Goal: Information Seeking & Learning: Learn about a topic

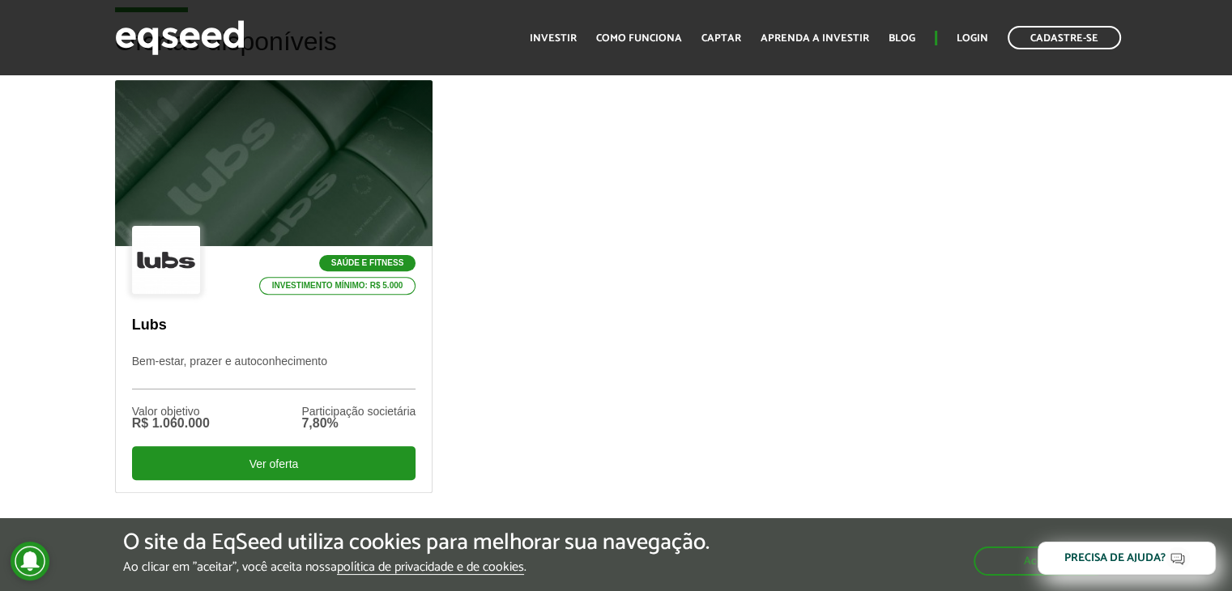
scroll to position [567, 0]
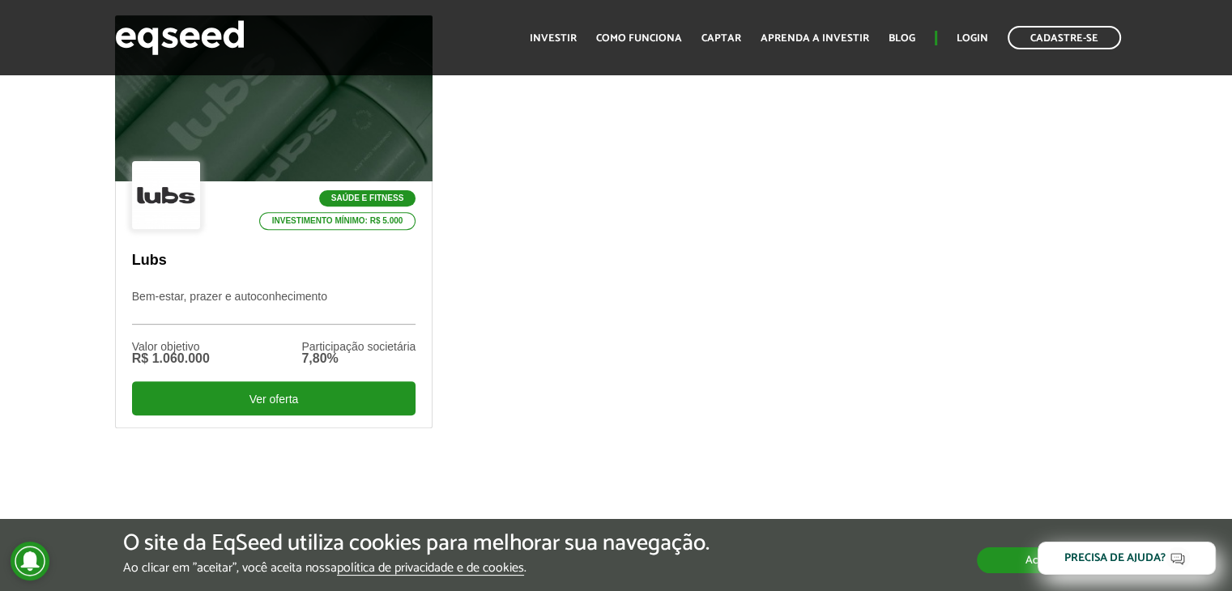
click at [984, 558] on button "Aceitar" at bounding box center [1043, 560] width 132 height 26
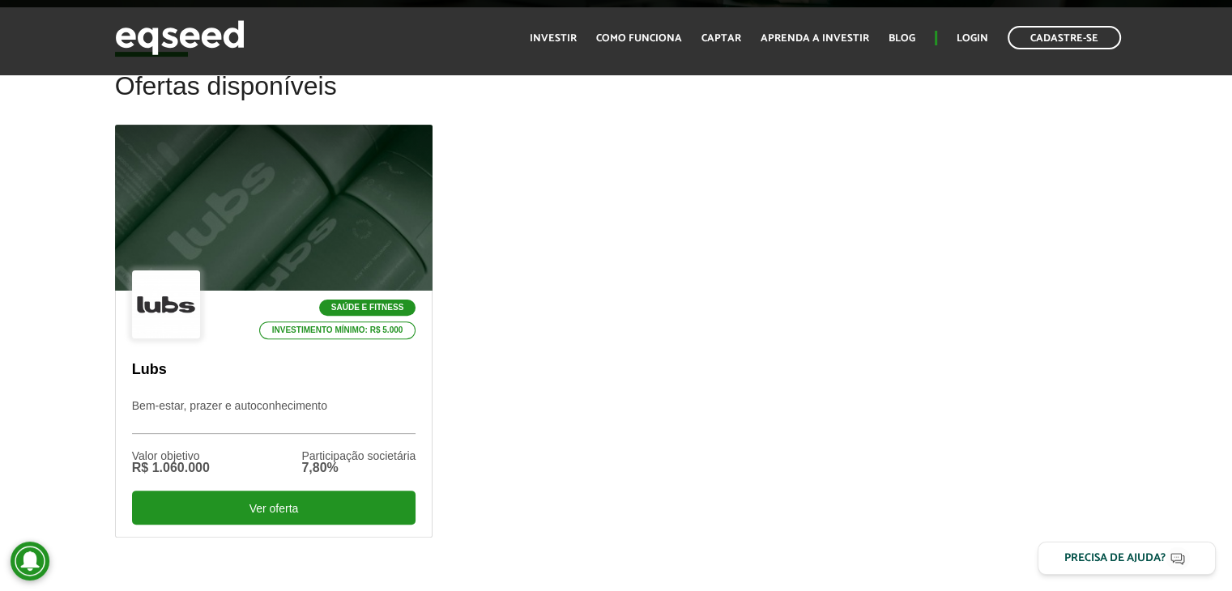
scroll to position [486, 0]
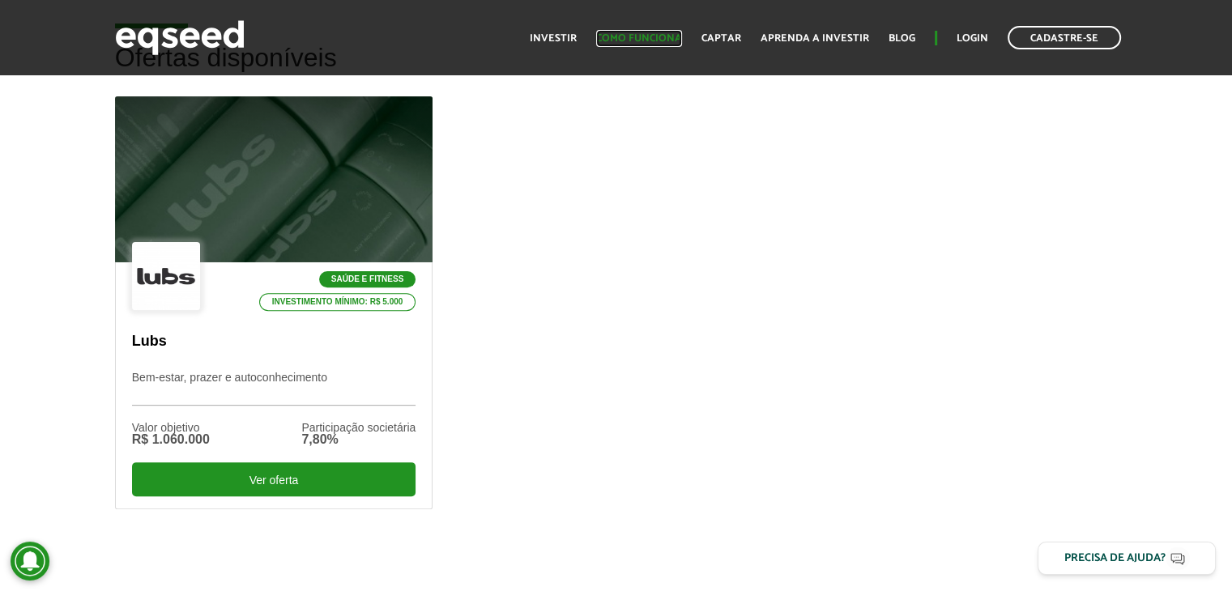
click at [643, 38] on link "Como funciona" at bounding box center [639, 38] width 86 height 11
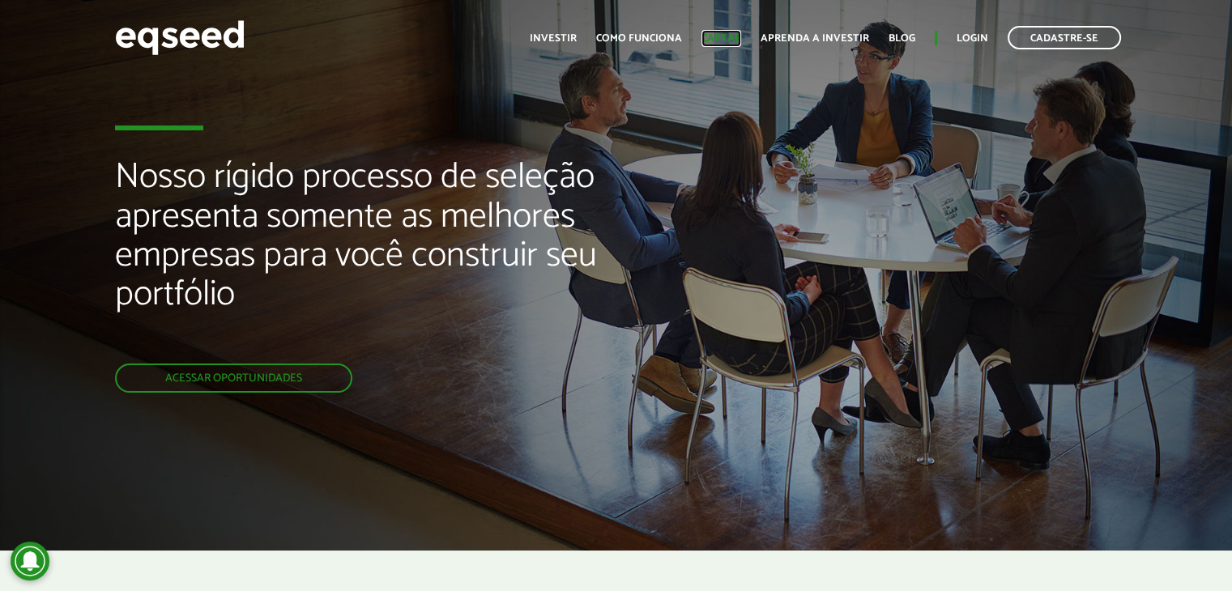
click at [718, 33] on link "Captar" at bounding box center [721, 38] width 40 height 11
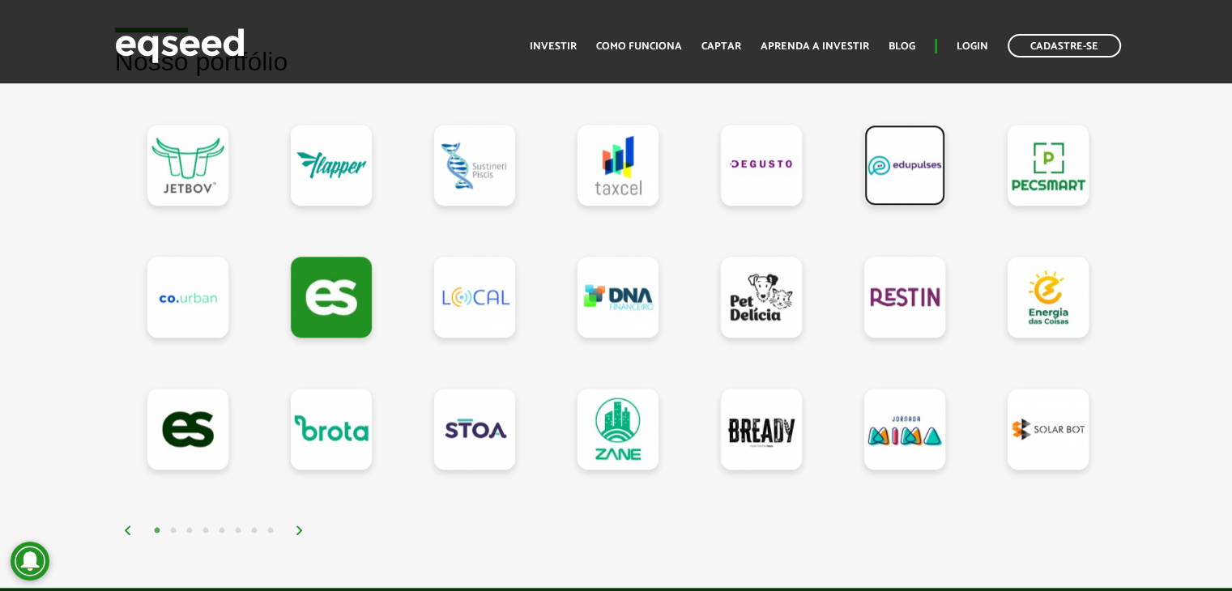
scroll to position [1458, 0]
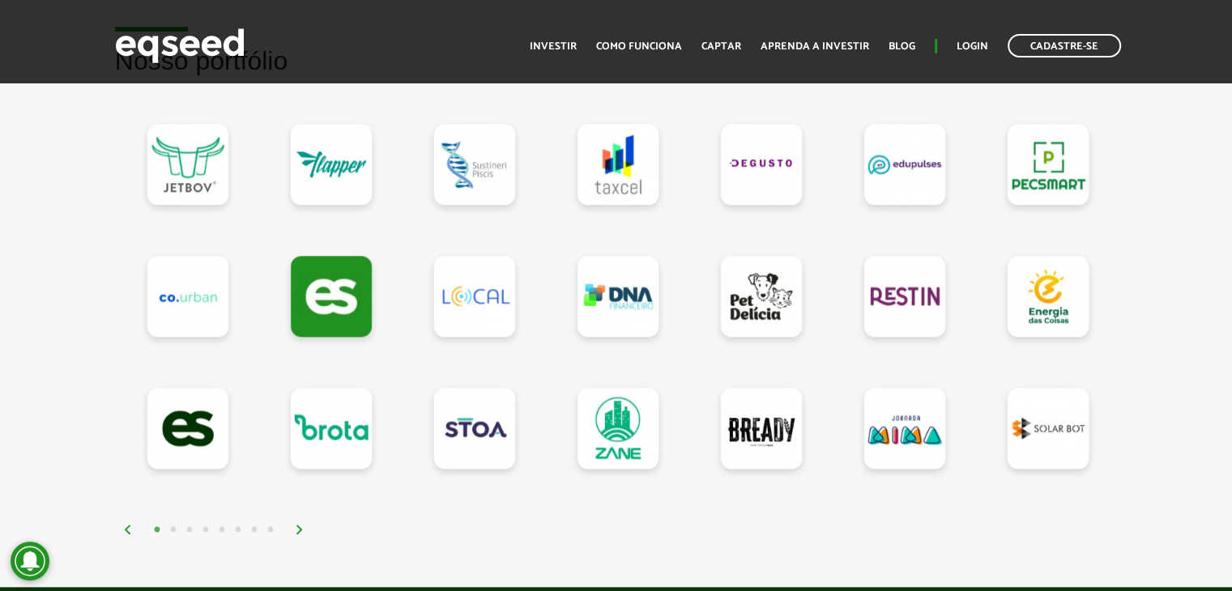
click at [299, 526] on img at bounding box center [300, 530] width 10 height 10
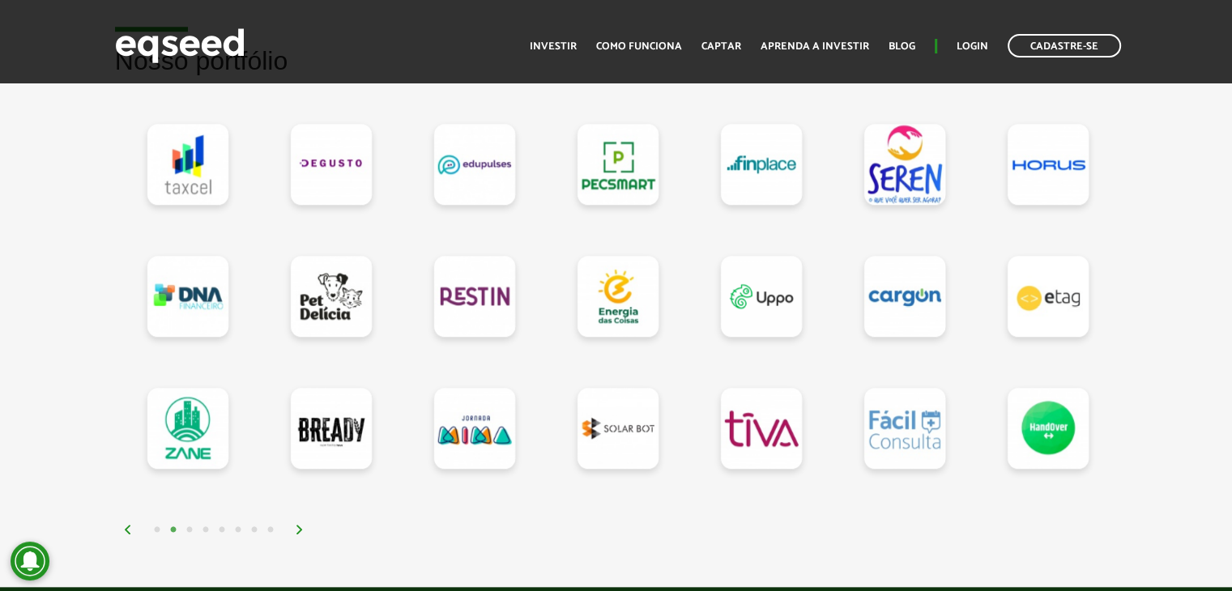
click at [300, 525] on img at bounding box center [300, 530] width 10 height 10
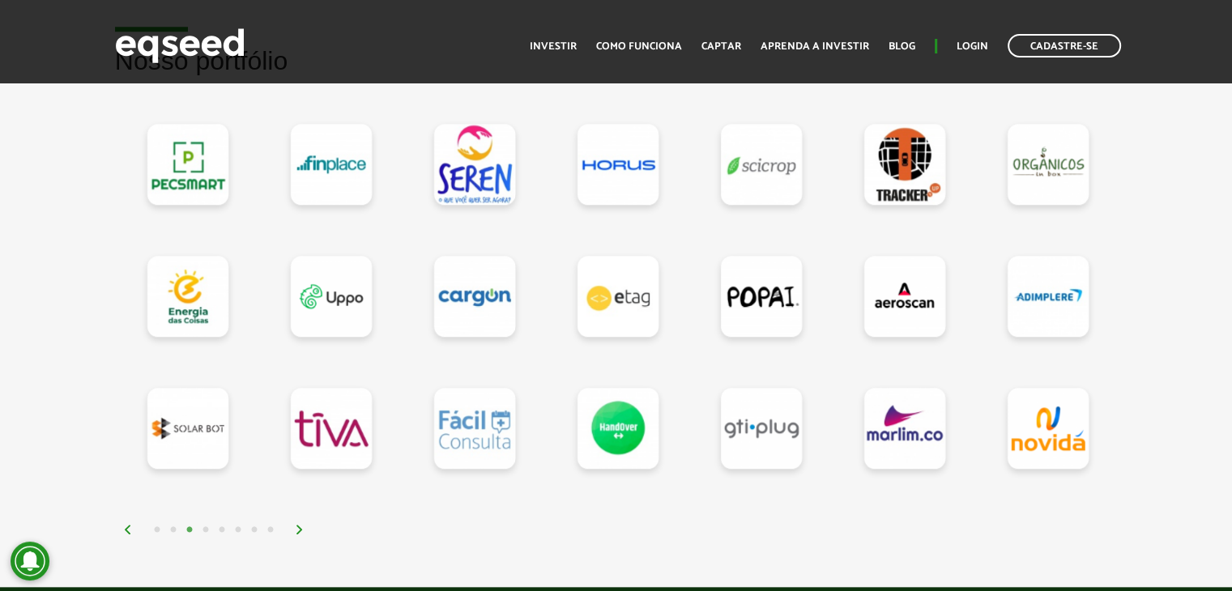
click at [300, 525] on img at bounding box center [300, 530] width 10 height 10
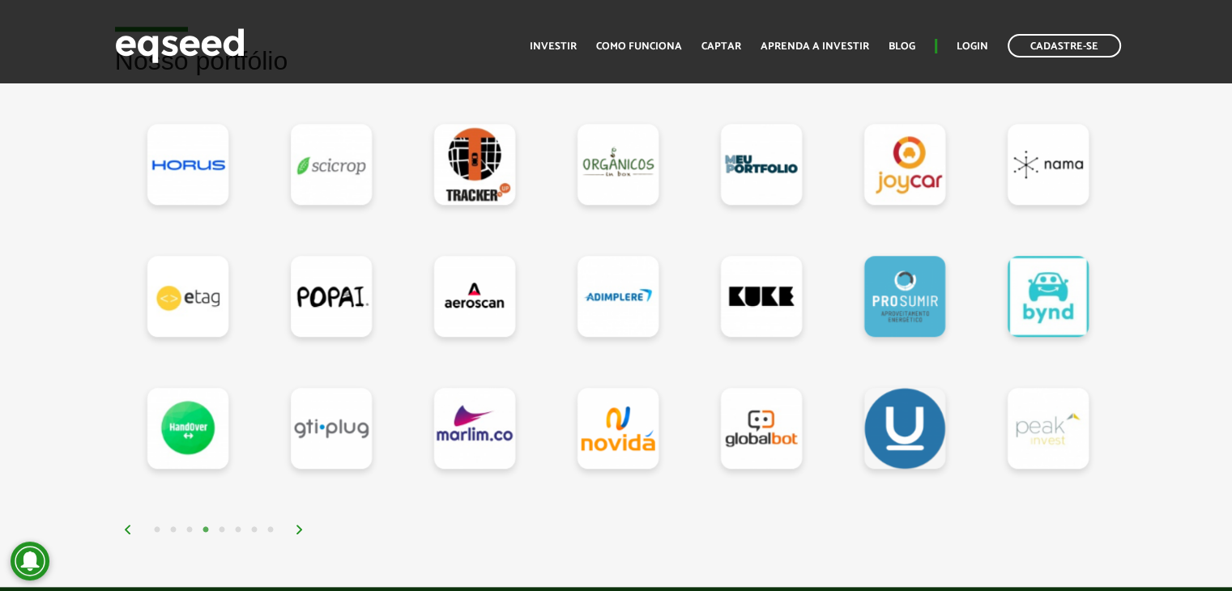
click at [300, 525] on img at bounding box center [300, 530] width 10 height 10
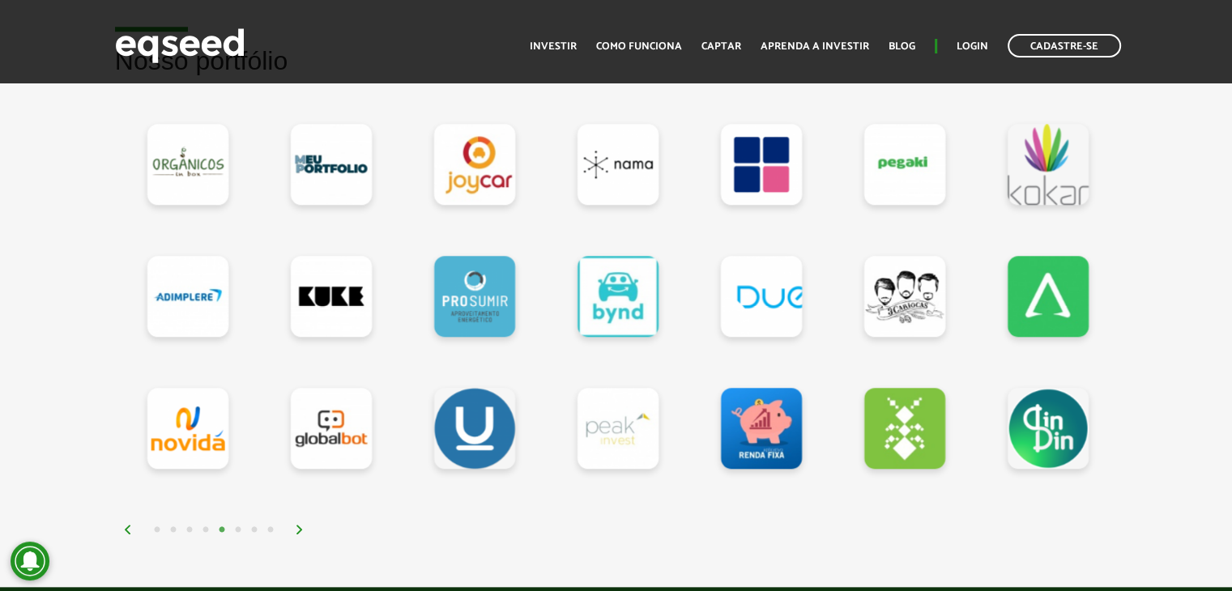
drag, startPoint x: 414, startPoint y: 540, endPoint x: 355, endPoint y: 547, distance: 59.6
click at [355, 547] on article "Nosso portfólio" at bounding box center [616, 284] width 1232 height 605
click at [300, 527] on img at bounding box center [300, 530] width 10 height 10
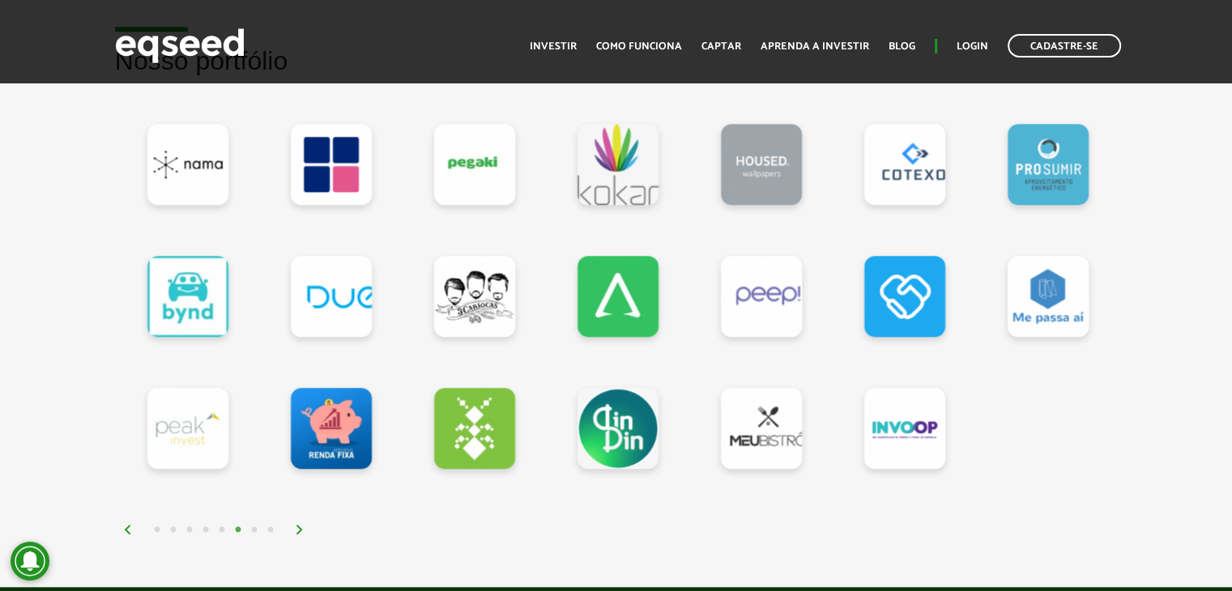
click at [300, 526] on img at bounding box center [300, 530] width 10 height 10
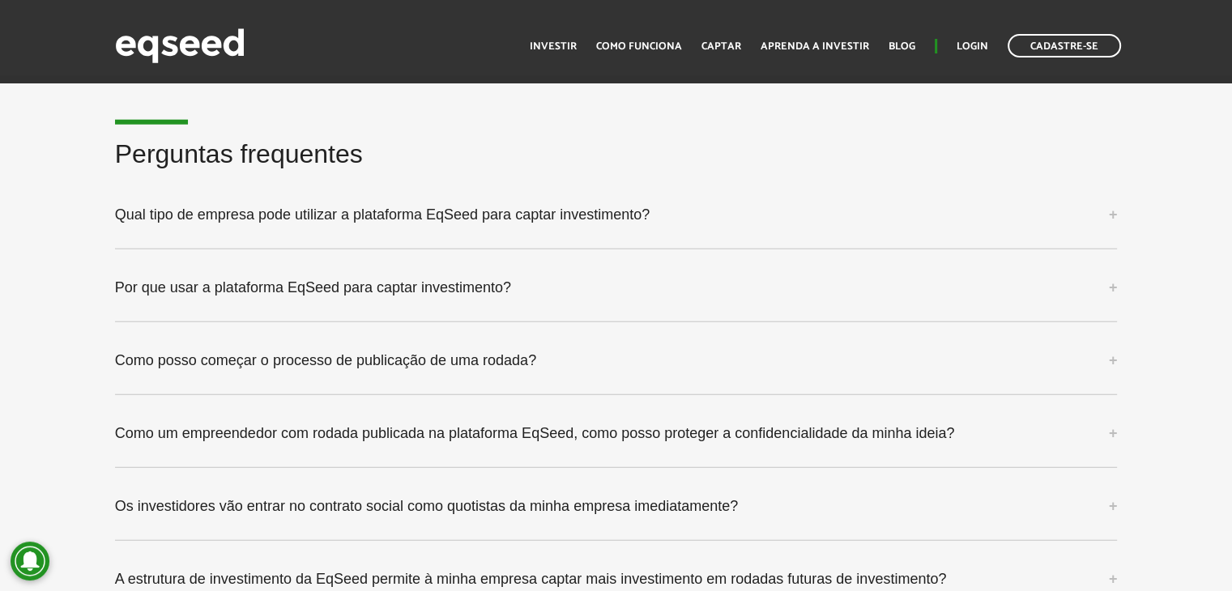
scroll to position [4130, 0]
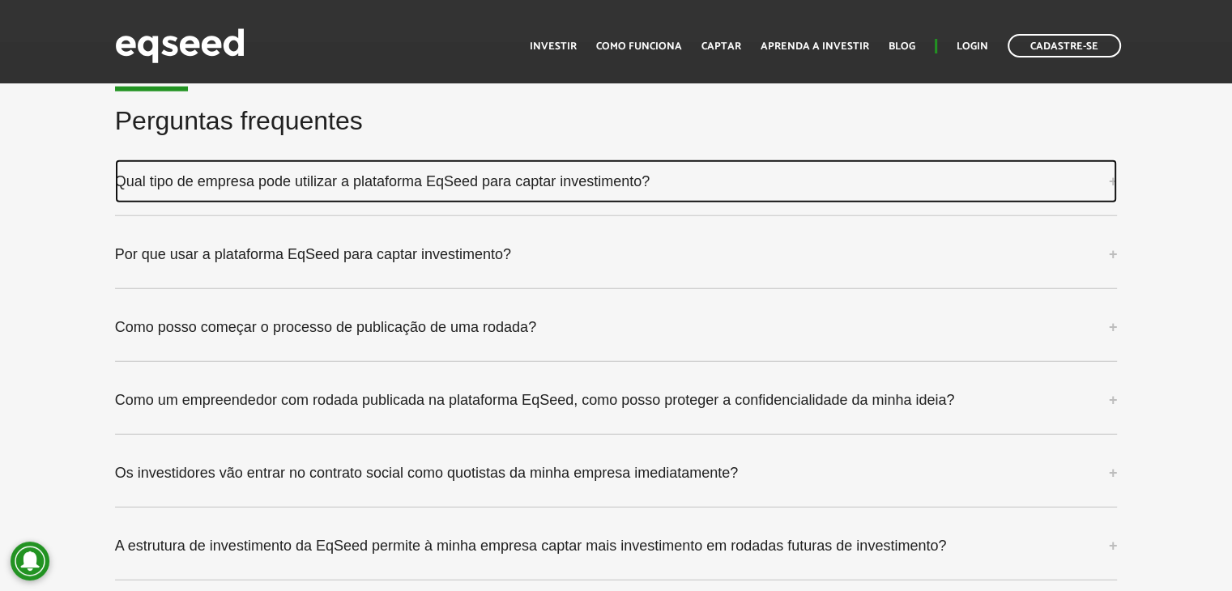
click at [583, 173] on link "Qual tipo de empresa pode utilizar a plataforma EqSeed para captar investimento?" at bounding box center [616, 182] width 1002 height 44
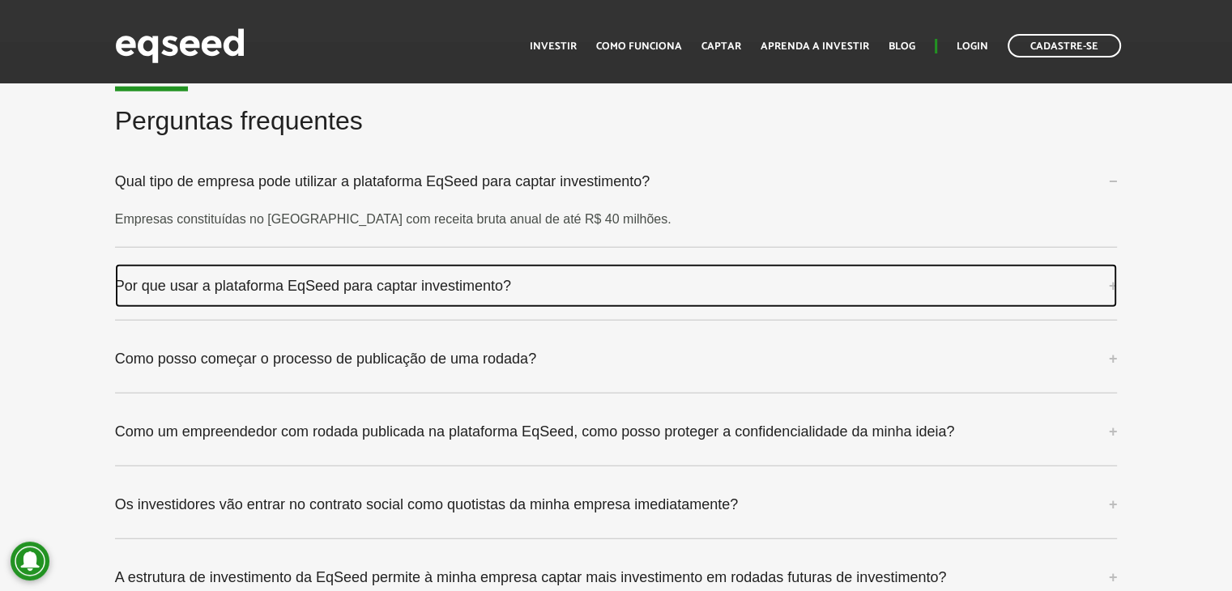
click at [287, 283] on link "Por que usar a plataforma EqSeed para captar investimento?" at bounding box center [616, 286] width 1002 height 44
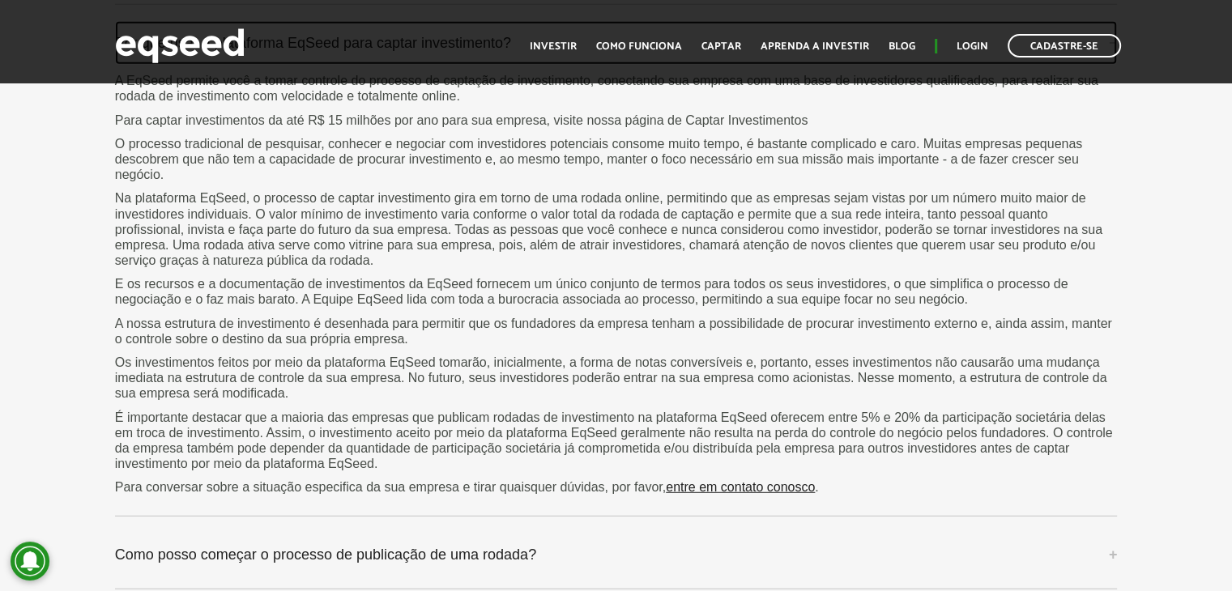
scroll to position [4211, 0]
